Goal: Task Accomplishment & Management: Use online tool/utility

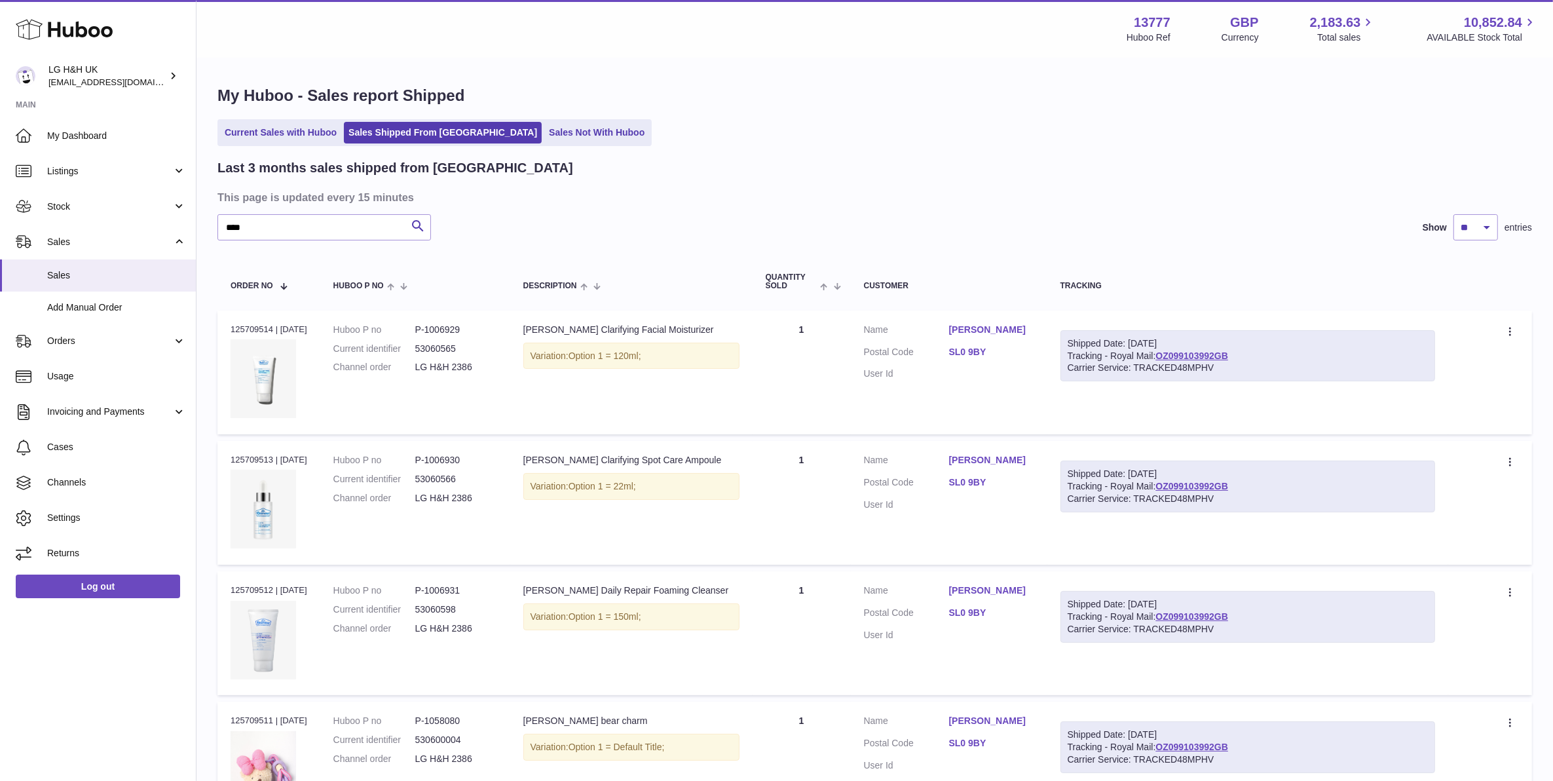
click at [290, 227] on input "****" at bounding box center [324, 227] width 214 height 26
click at [248, 139] on link "Current Sales with Huboo" at bounding box center [280, 133] width 121 height 22
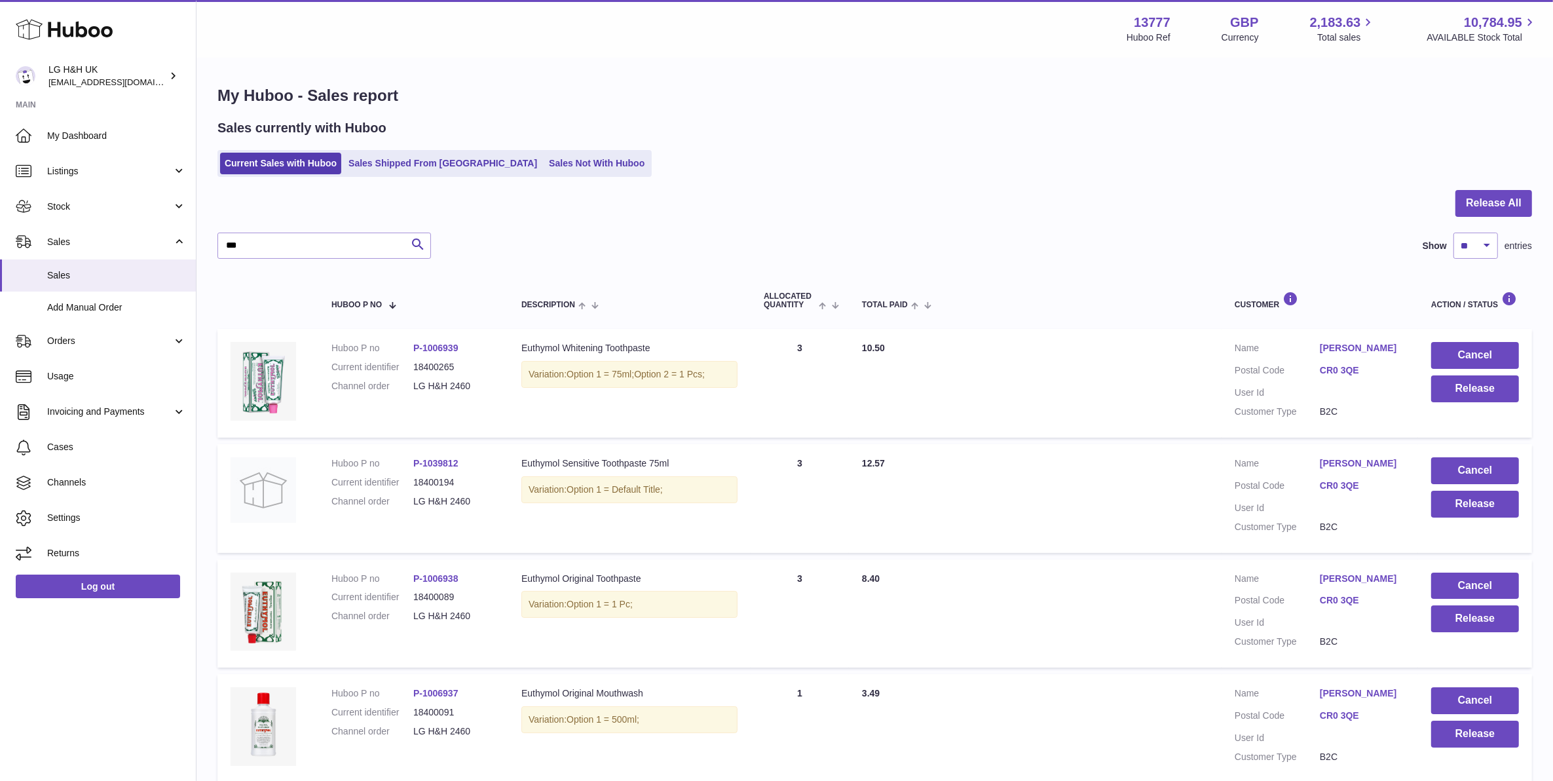
type input "****"
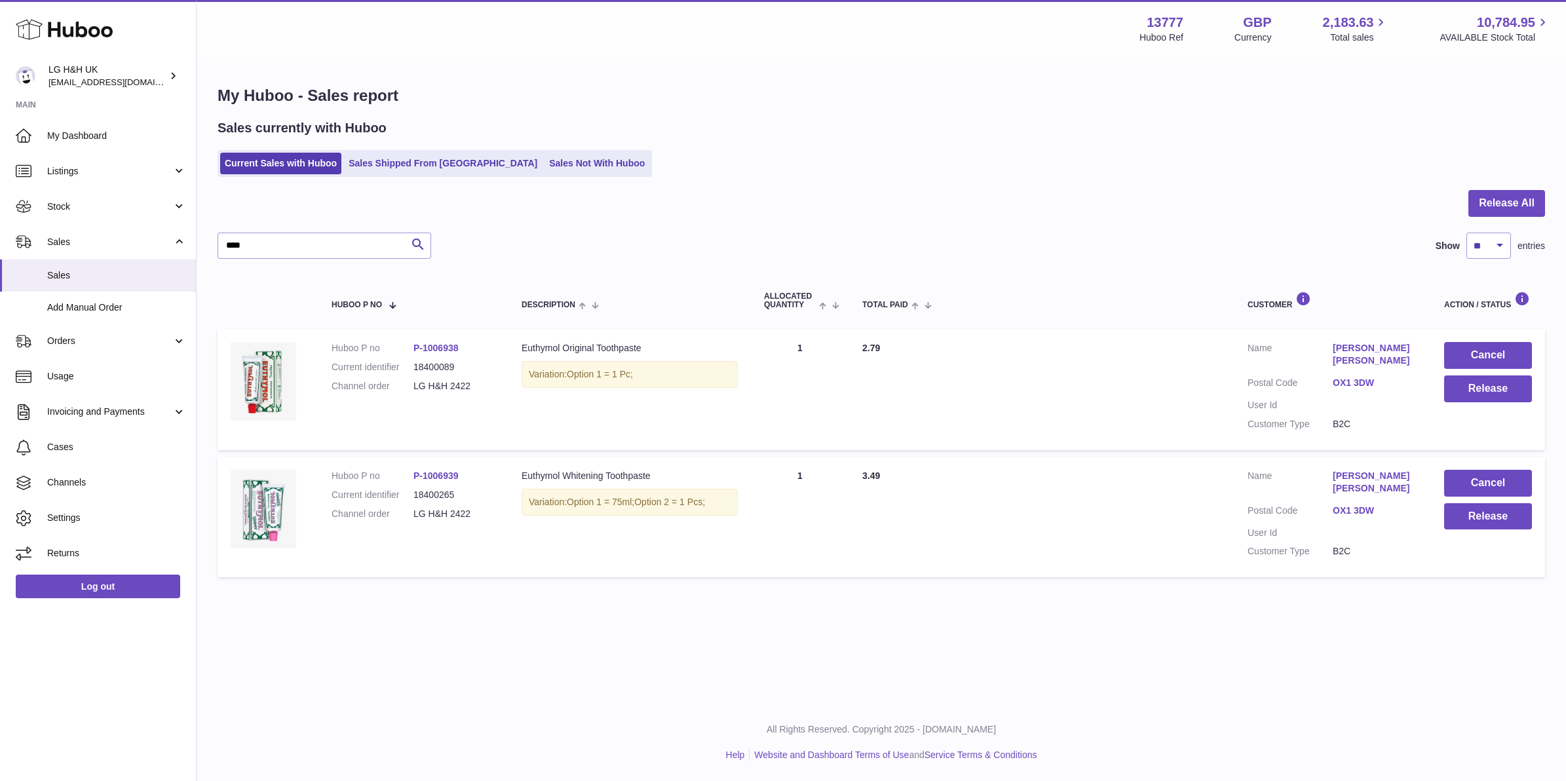
click at [266, 241] on input "****" at bounding box center [324, 246] width 214 height 26
click at [267, 240] on input "****" at bounding box center [324, 246] width 214 height 26
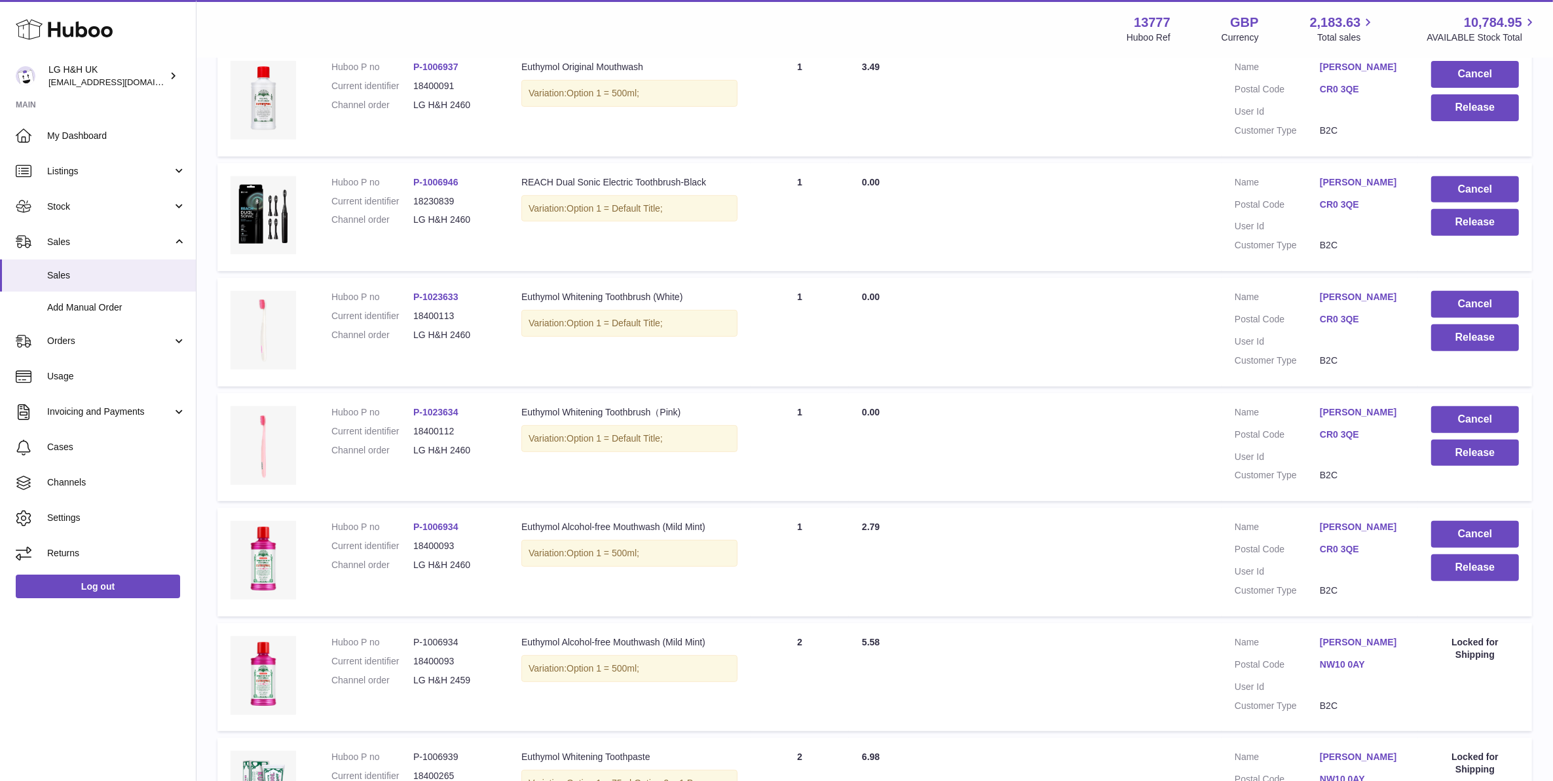
scroll to position [655, 0]
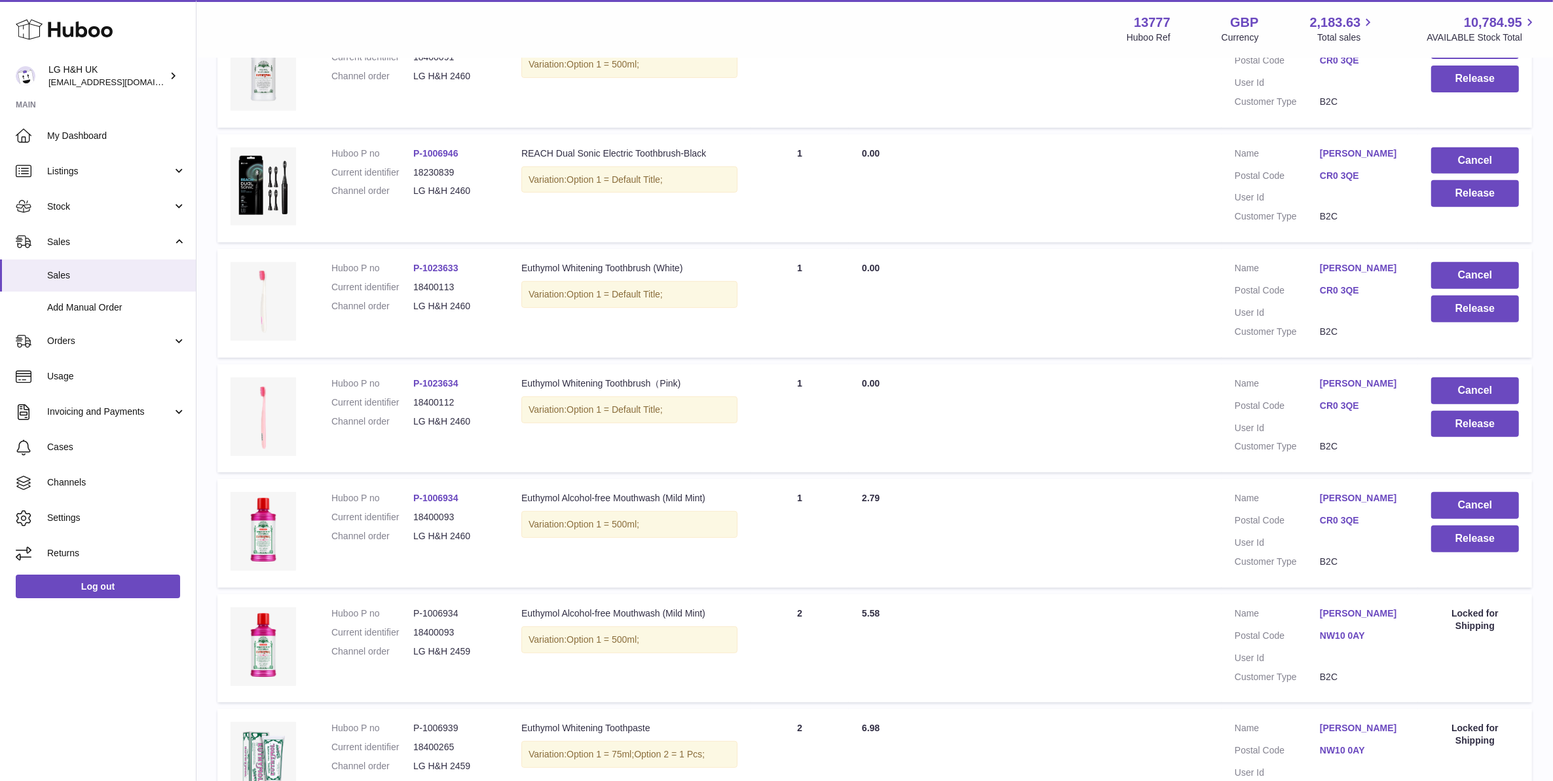
click at [1477, 561] on td "Cancel Release" at bounding box center [1475, 533] width 114 height 109
click at [1478, 548] on button "Release" at bounding box center [1475, 538] width 88 height 27
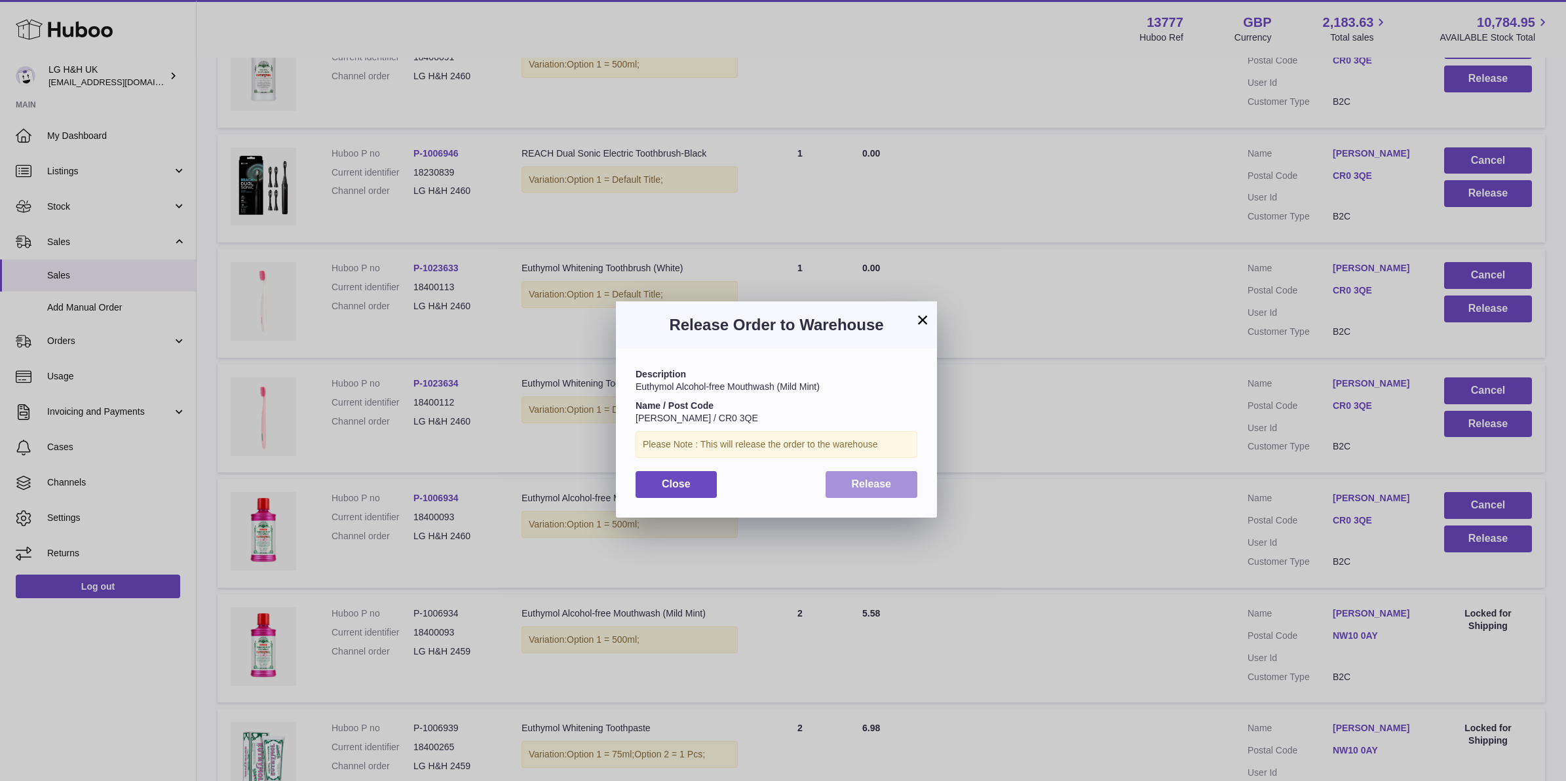
click at [826, 482] on button "Release" at bounding box center [871, 484] width 92 height 27
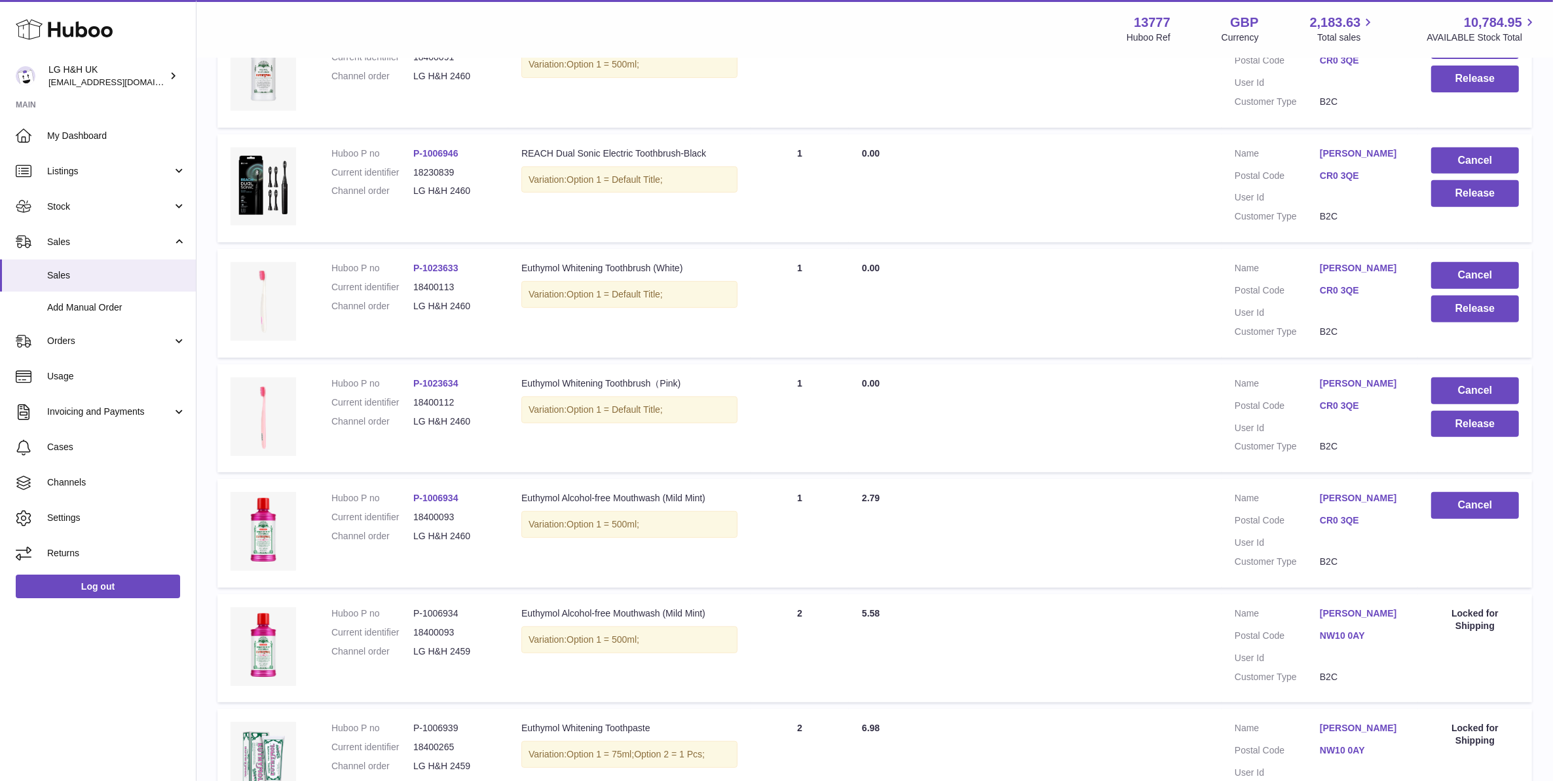
click at [1478, 443] on td "Cancel Release" at bounding box center [1475, 418] width 114 height 109
click at [1478, 439] on td "Cancel Release" at bounding box center [1475, 418] width 114 height 109
click at [1479, 433] on button "Release" at bounding box center [1475, 424] width 88 height 27
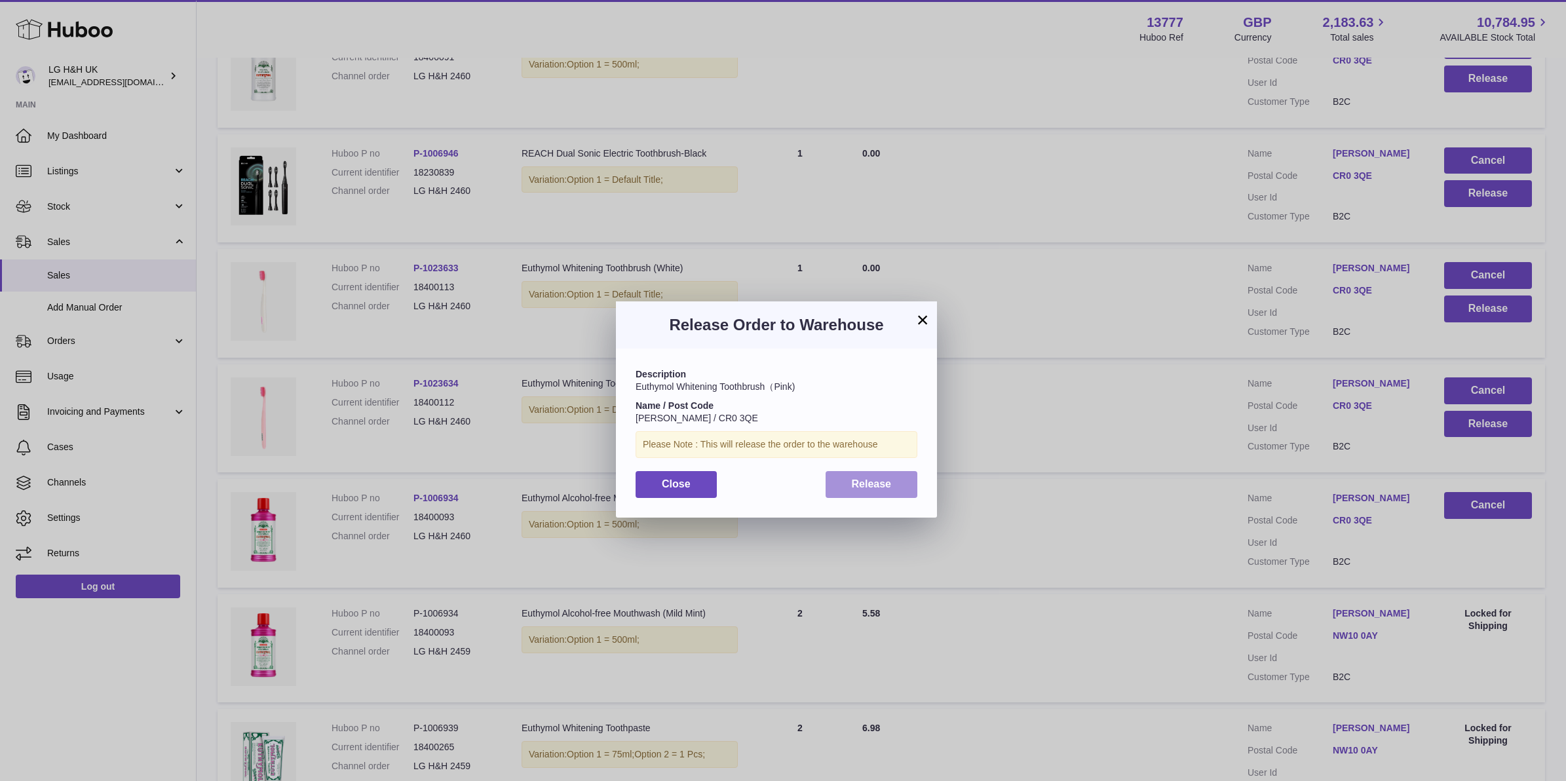
click at [892, 486] on button "Release" at bounding box center [871, 484] width 92 height 27
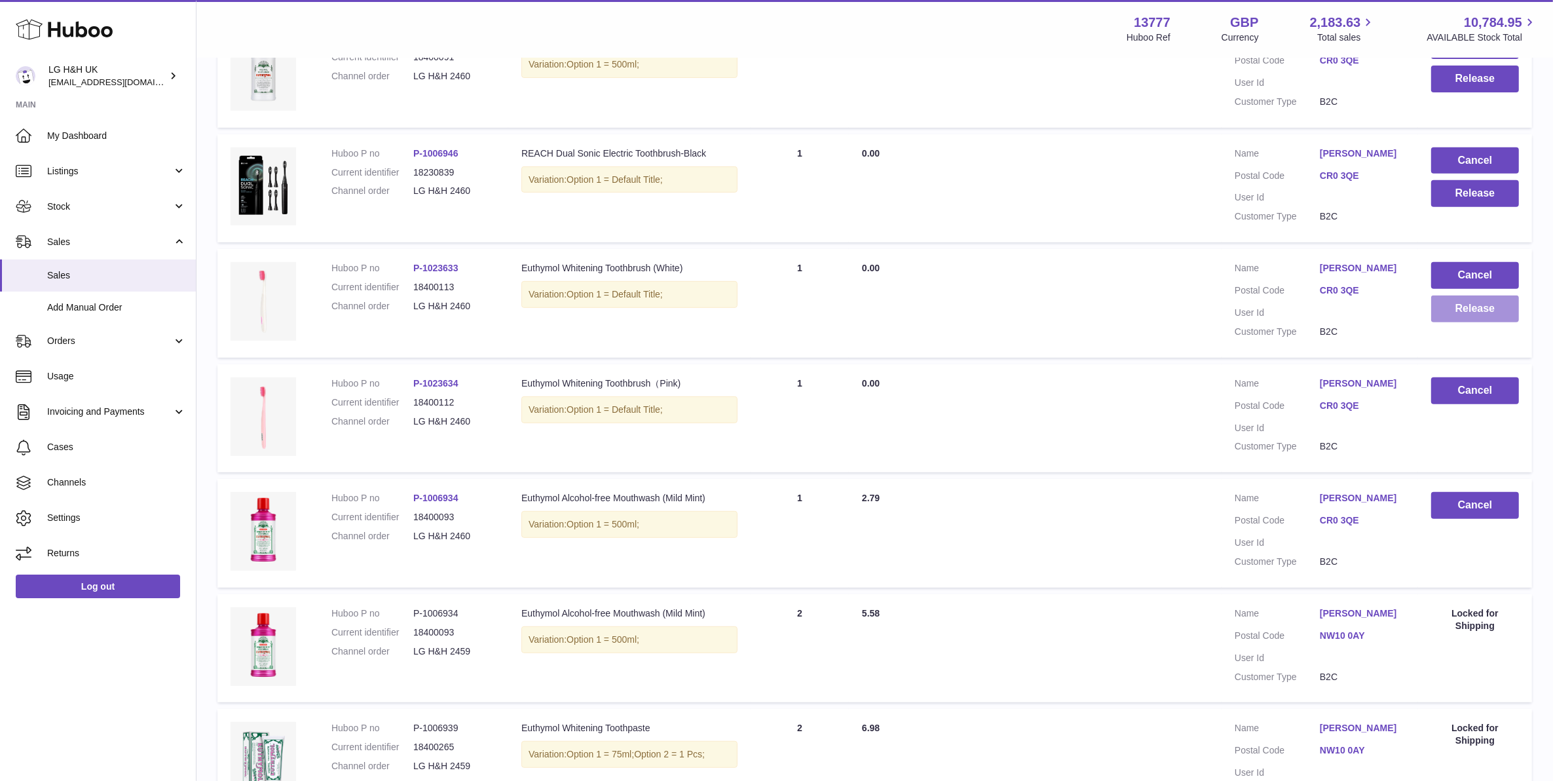
click at [1485, 316] on button "Release" at bounding box center [1475, 308] width 88 height 27
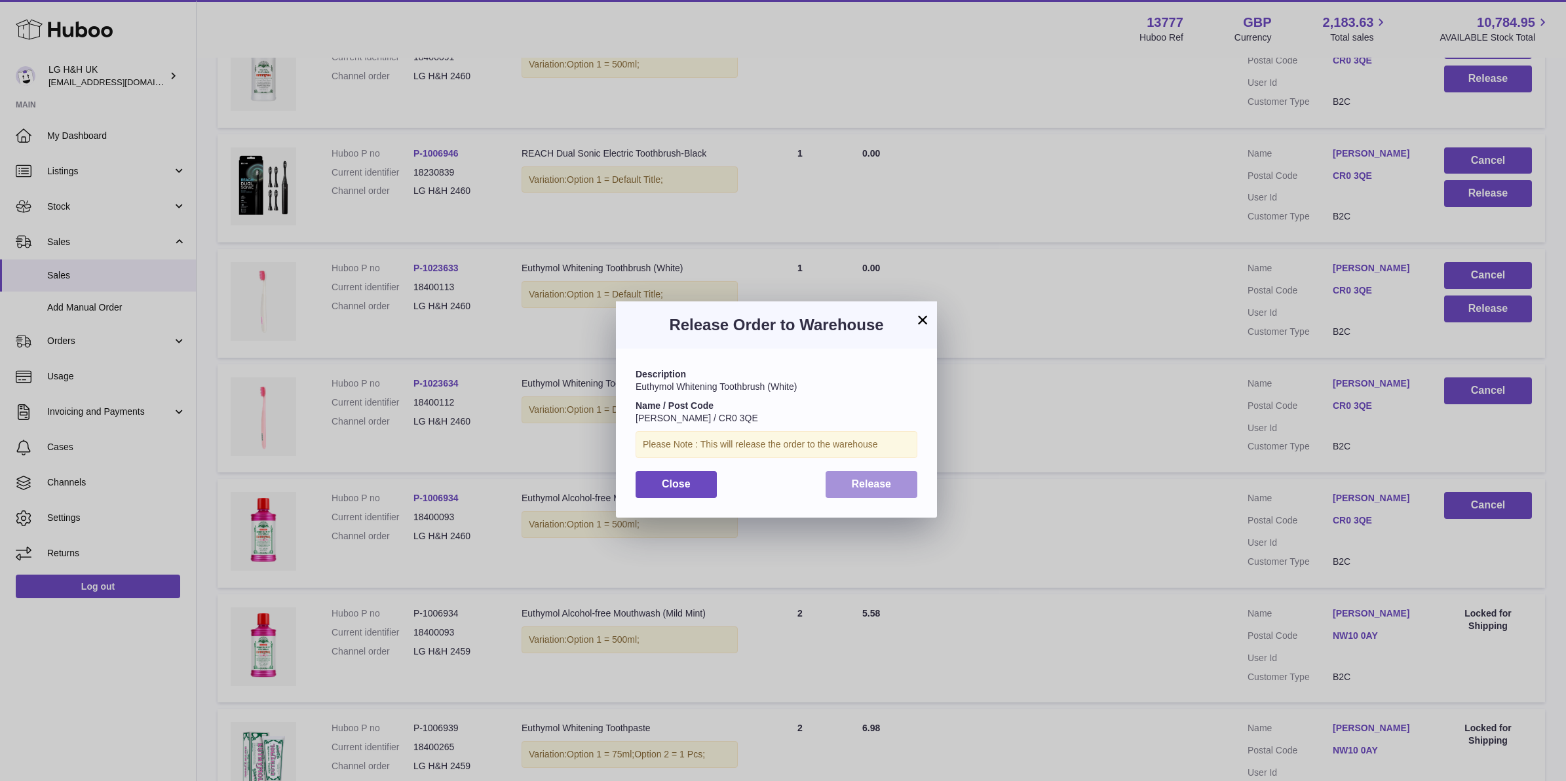
click at [863, 480] on span "Release" at bounding box center [872, 483] width 40 height 11
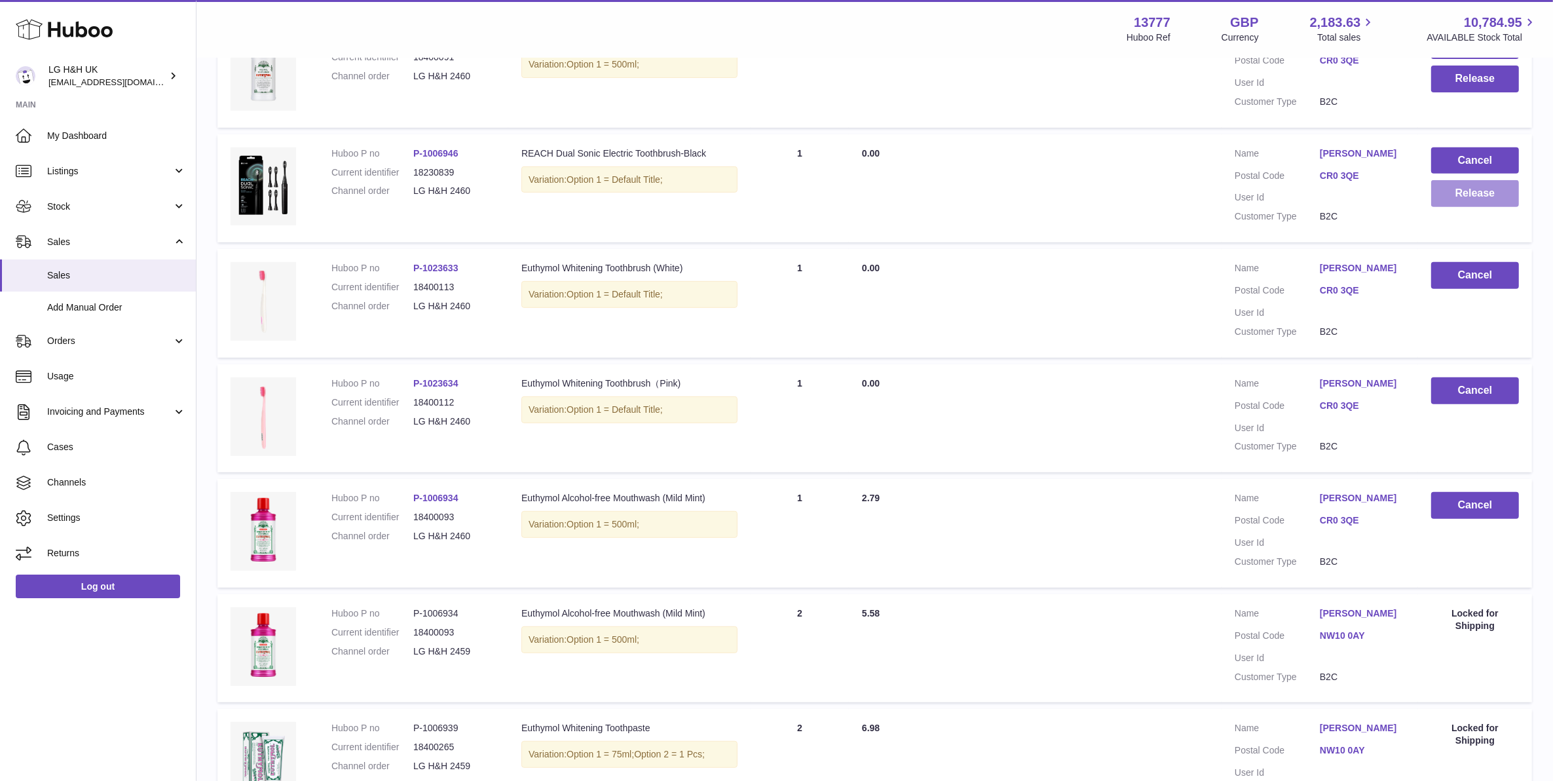
click at [1459, 187] on button "Release" at bounding box center [1475, 193] width 88 height 27
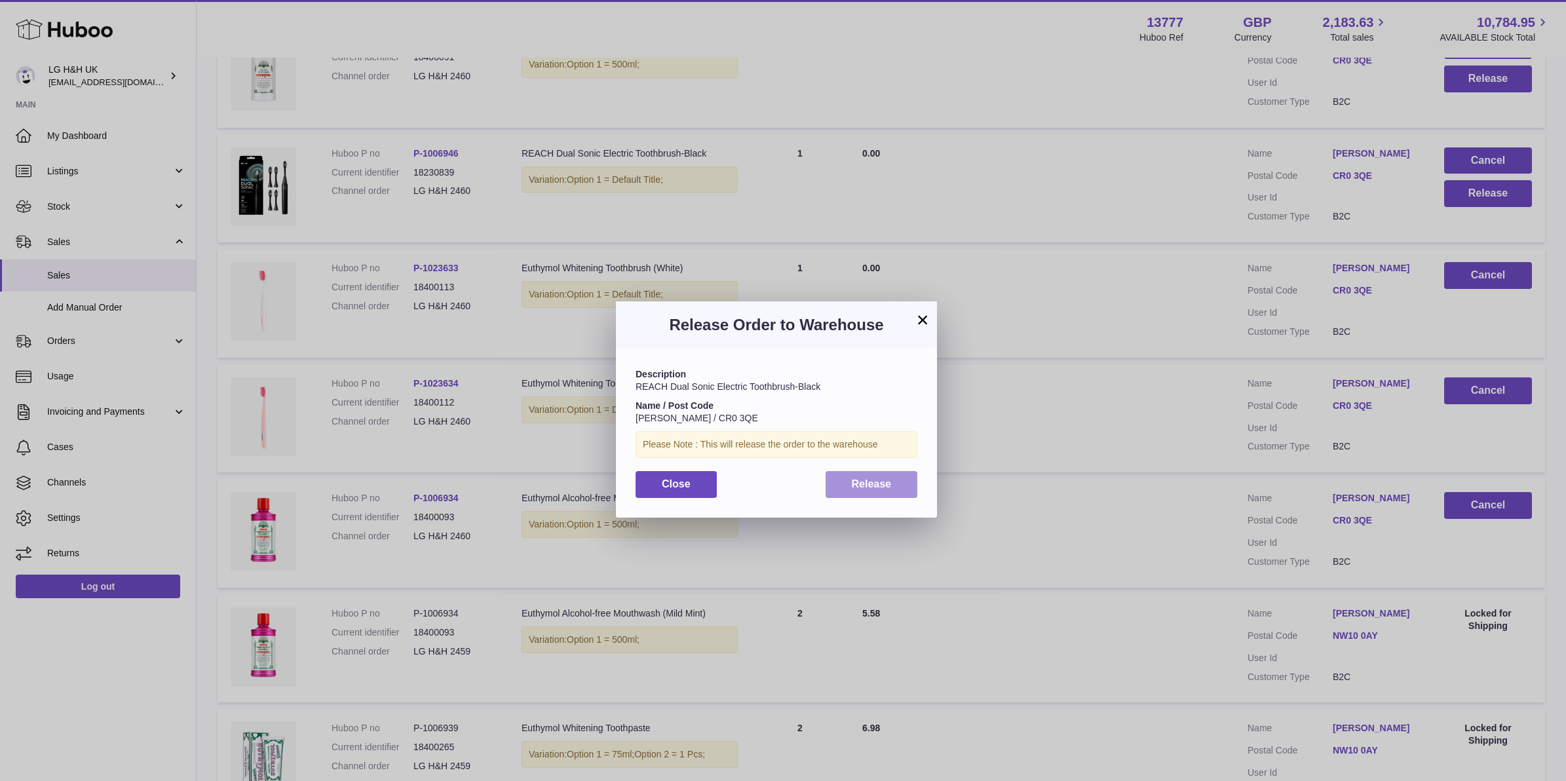
click at [872, 473] on button "Release" at bounding box center [871, 484] width 92 height 27
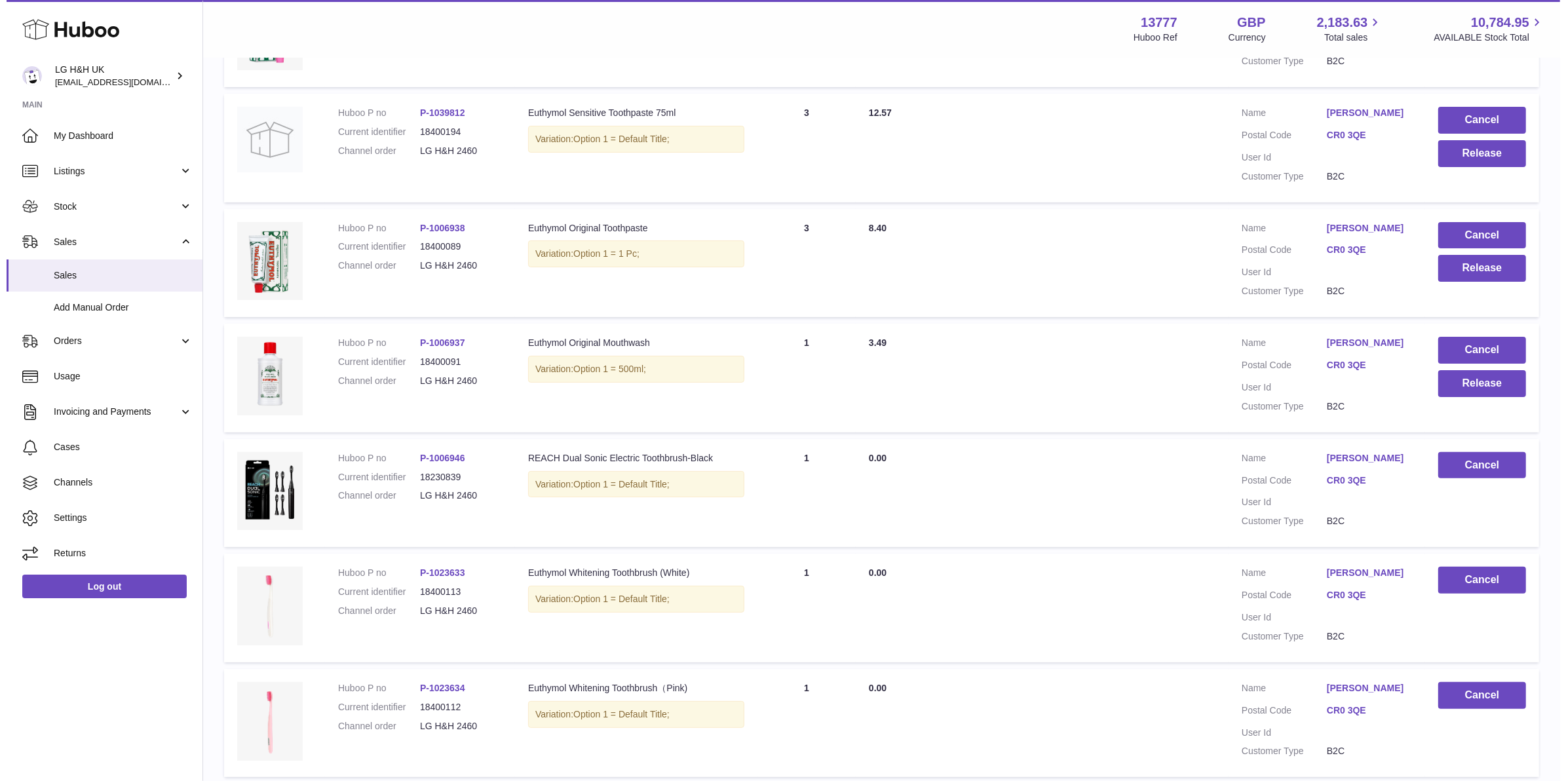
scroll to position [328, 0]
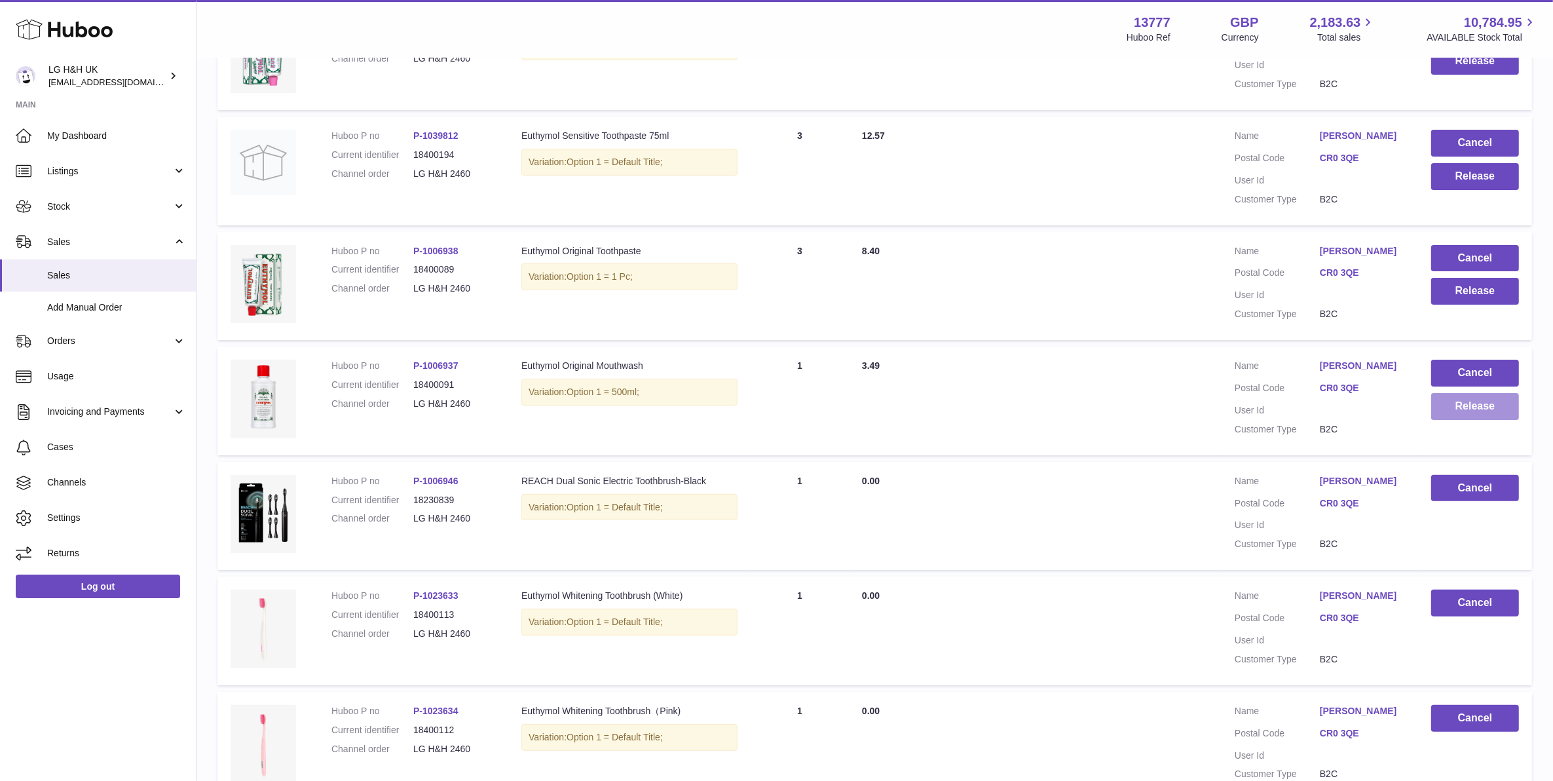
click at [1471, 398] on button "Release" at bounding box center [1475, 406] width 88 height 27
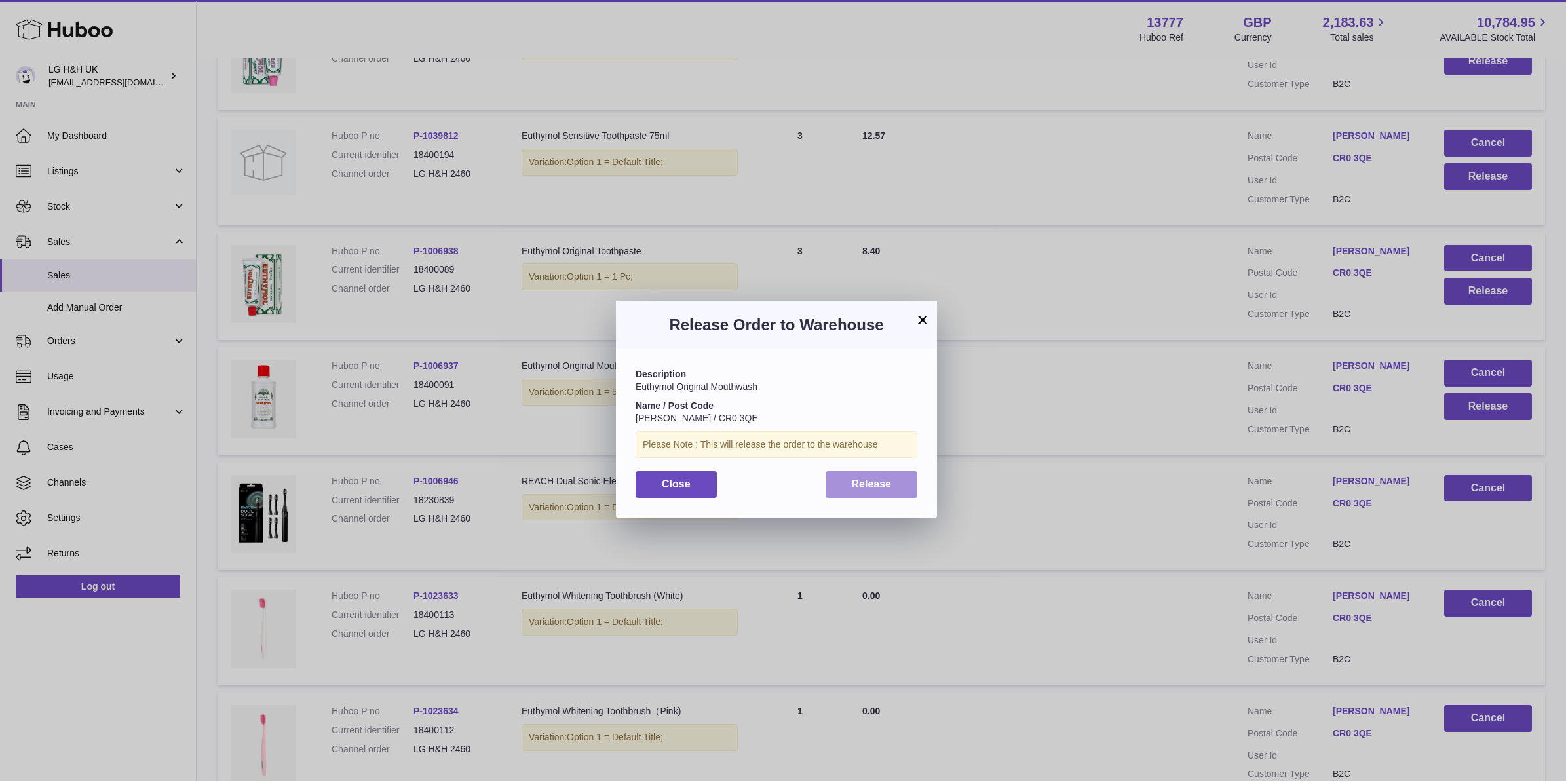
click at [875, 493] on button "Release" at bounding box center [871, 484] width 92 height 27
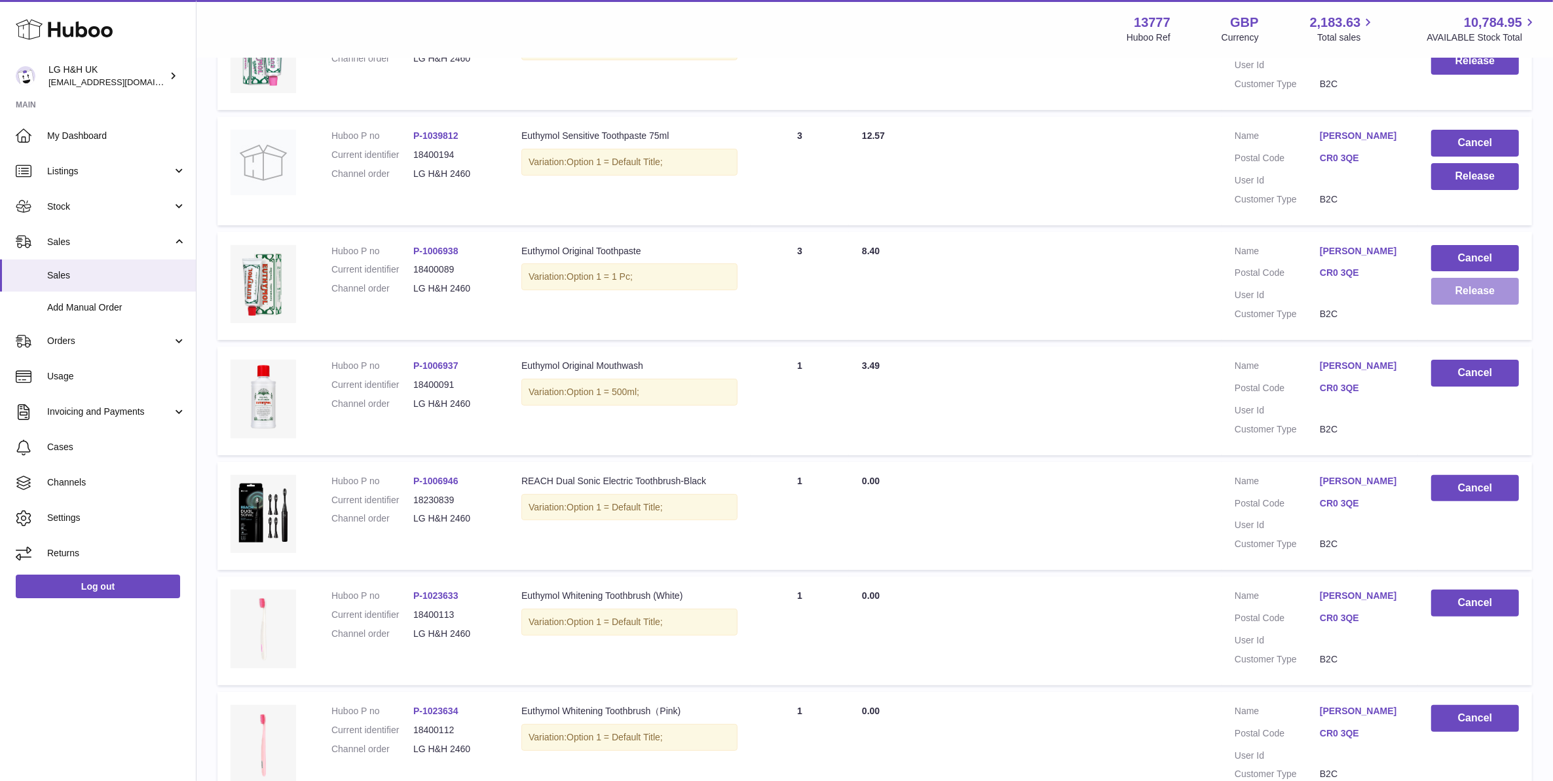
click at [1461, 295] on button "Release" at bounding box center [1475, 291] width 88 height 27
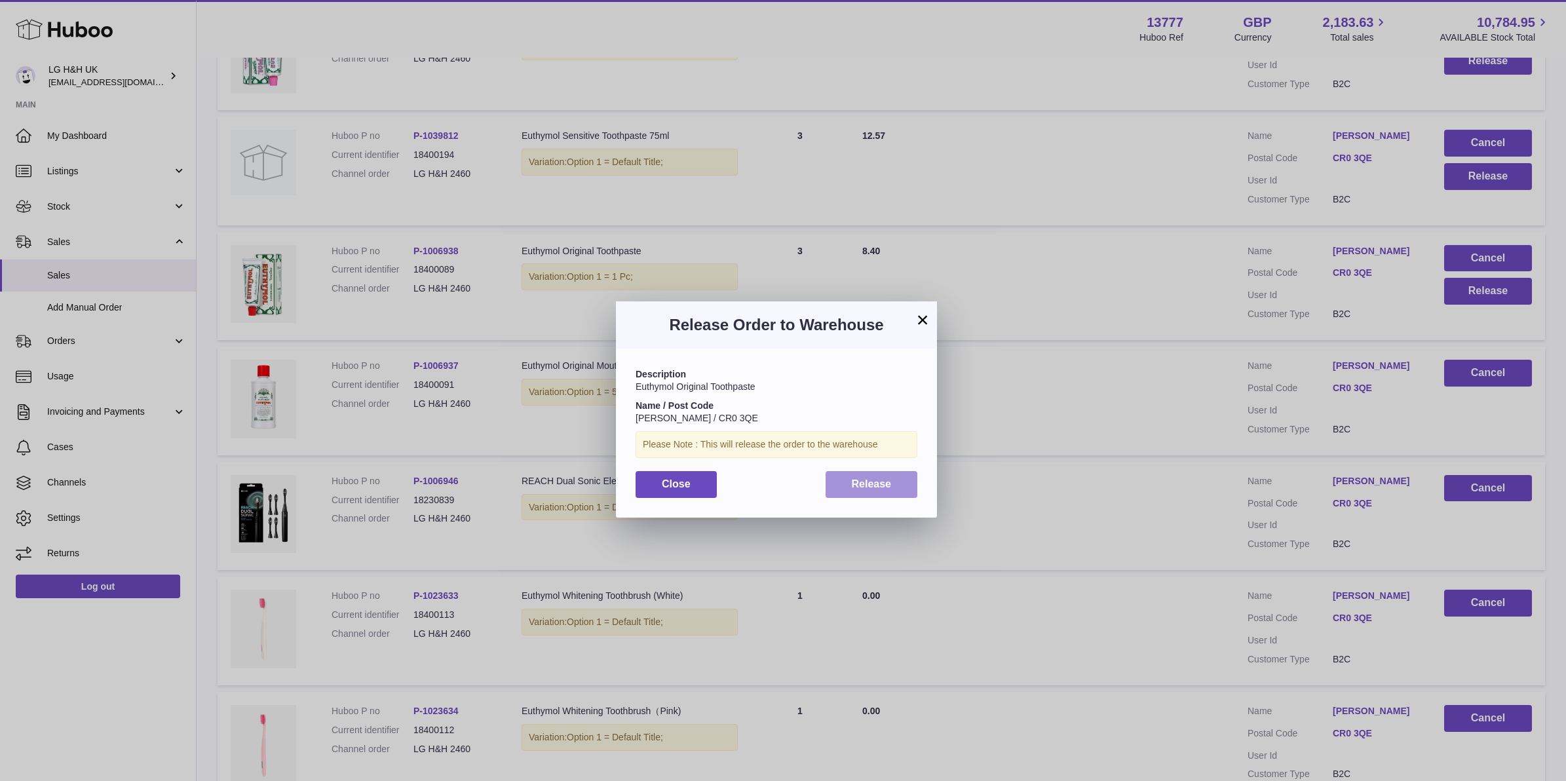
click at [896, 486] on button "Release" at bounding box center [871, 484] width 92 height 27
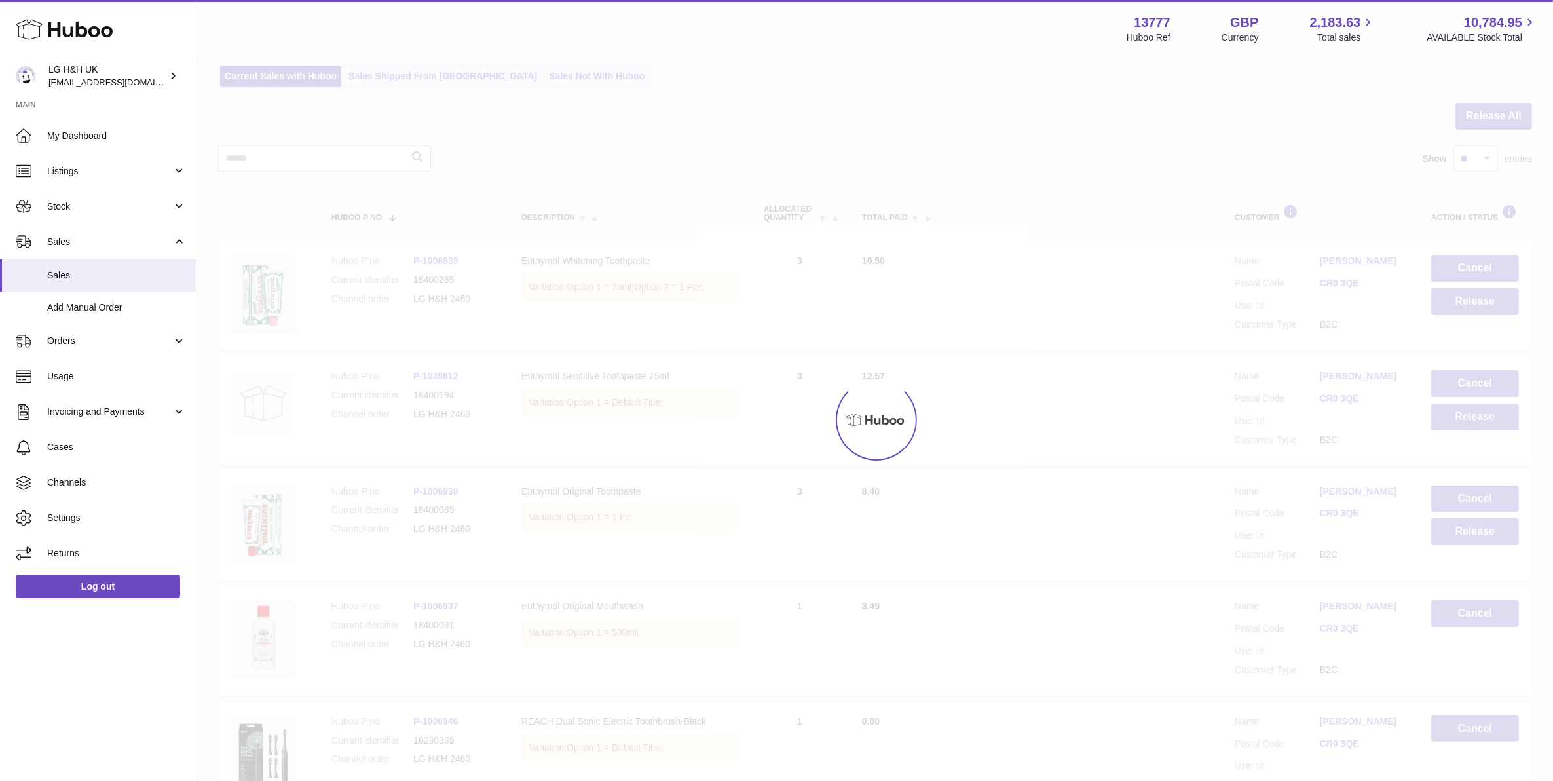
scroll to position [82, 0]
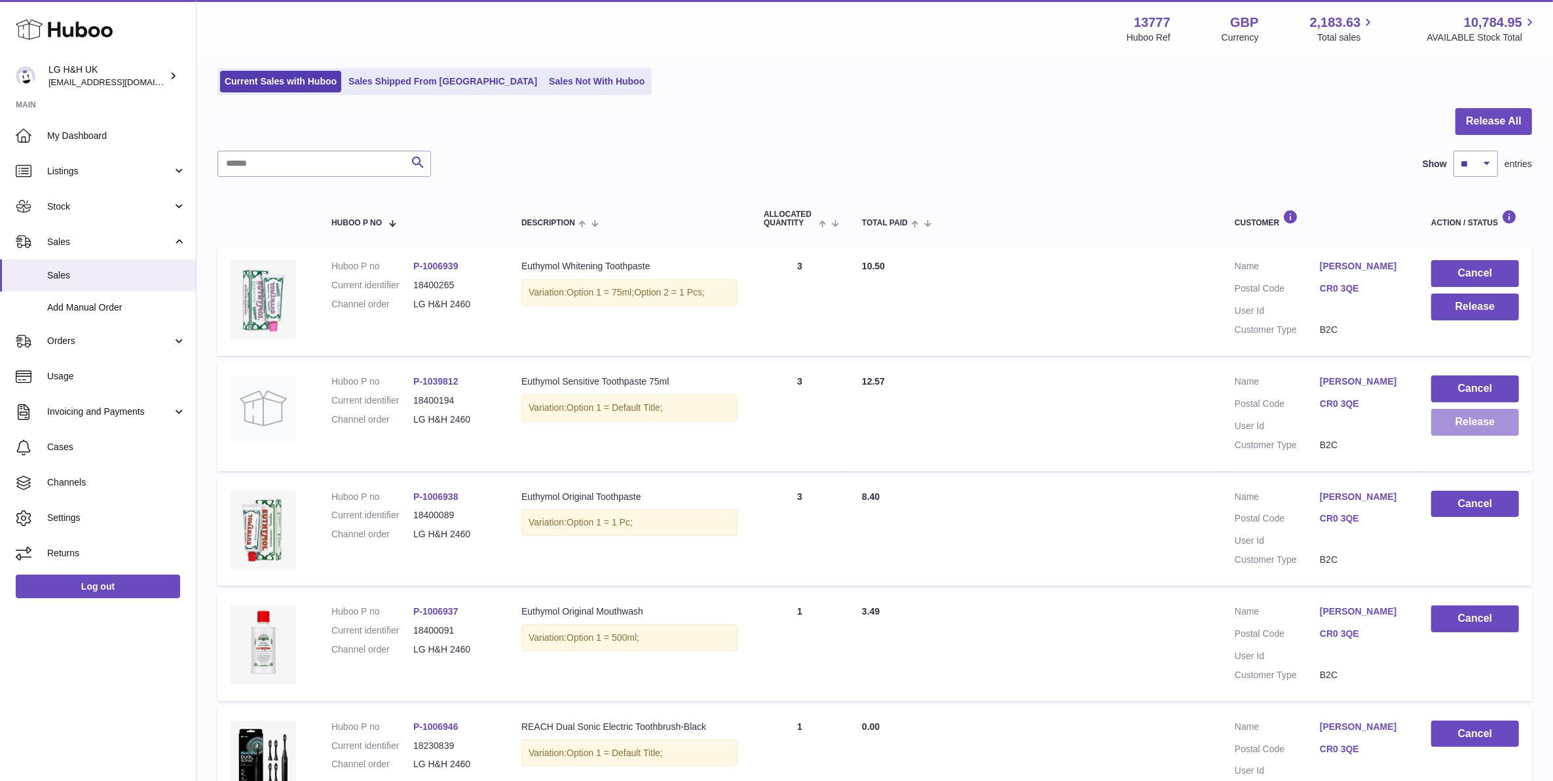
click at [1507, 426] on button "Release" at bounding box center [1475, 422] width 88 height 27
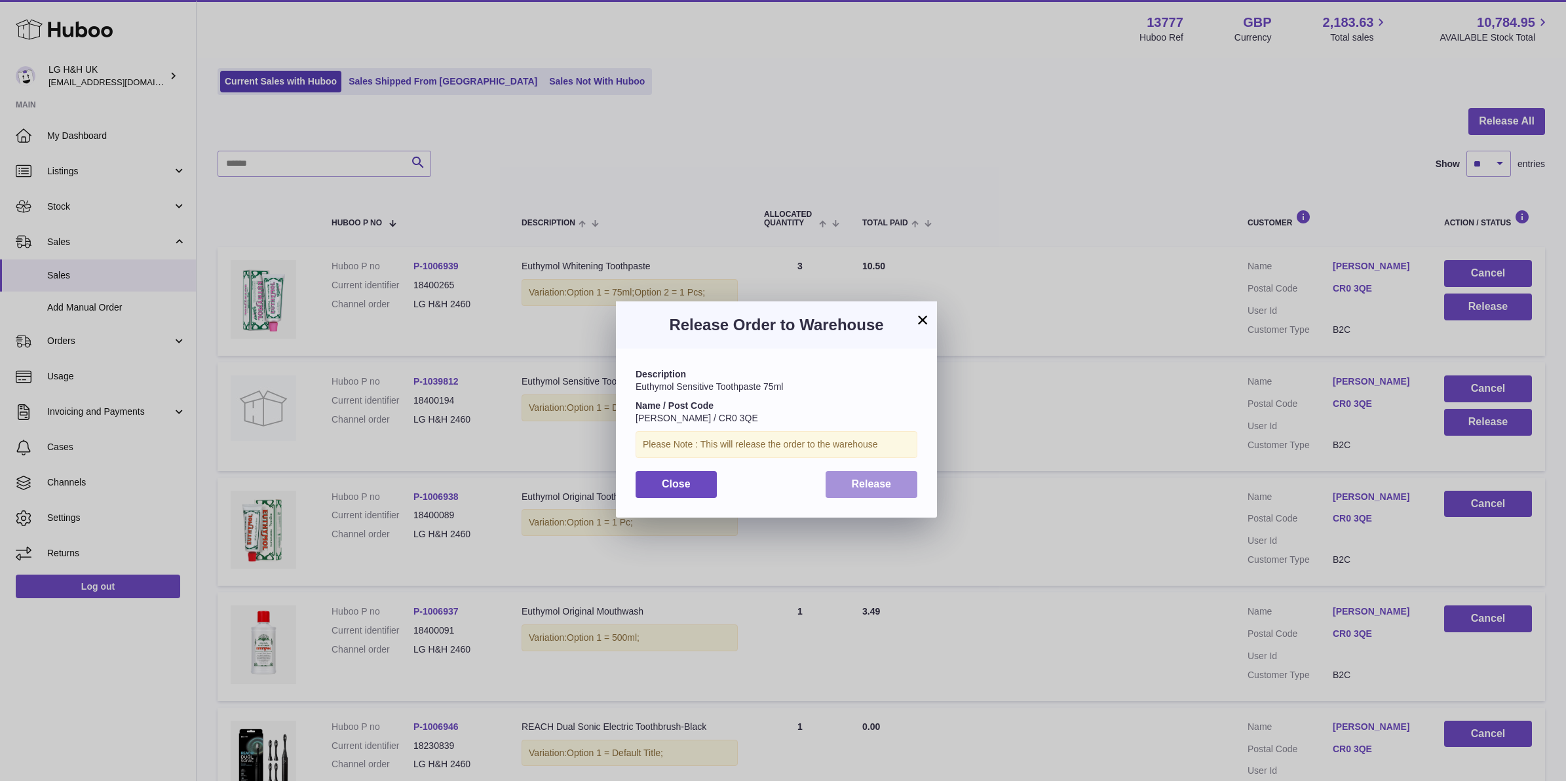
click at [859, 495] on button "Release" at bounding box center [871, 484] width 92 height 27
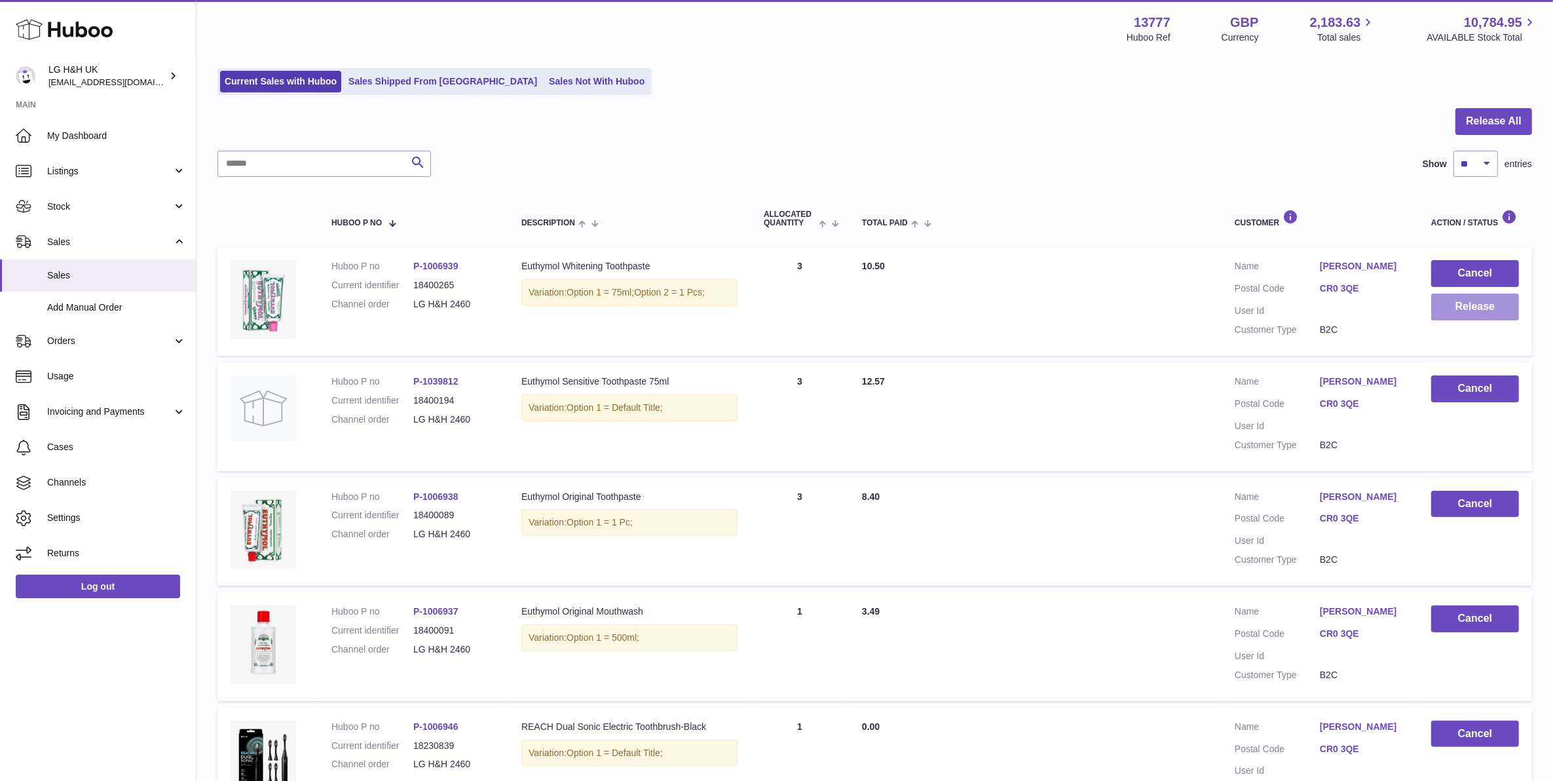
click at [1508, 316] on button "Release" at bounding box center [1475, 306] width 88 height 27
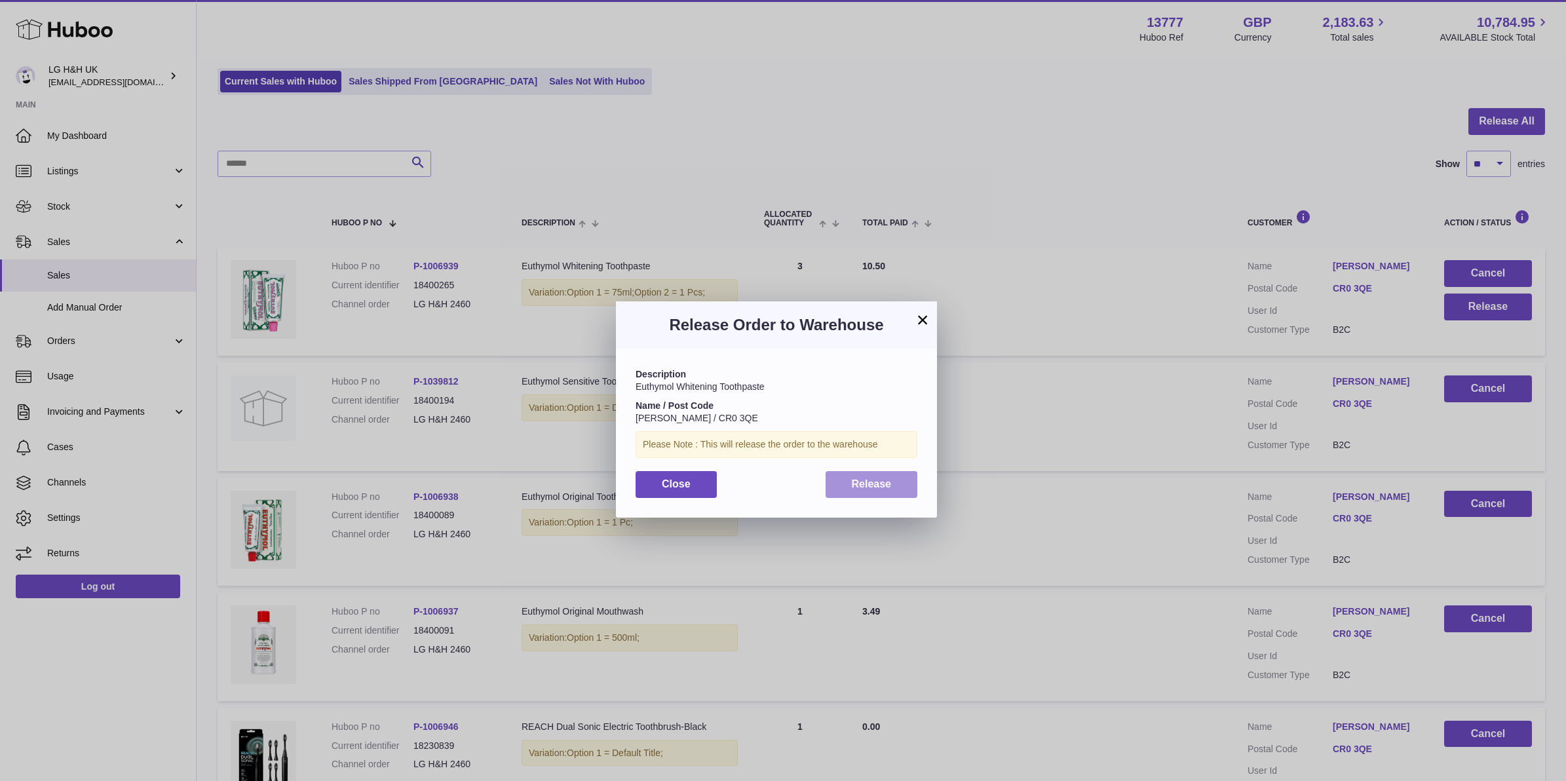
click at [896, 486] on button "Release" at bounding box center [871, 484] width 92 height 27
